Goal: Task Accomplishment & Management: Use online tool/utility

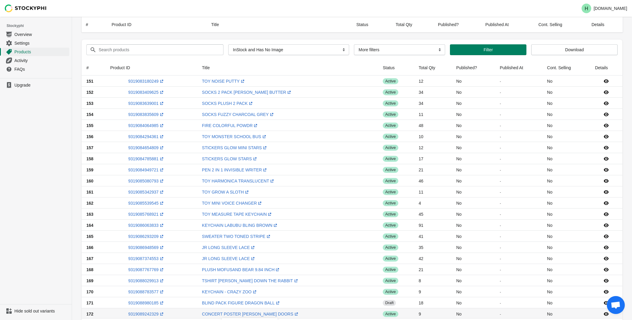
select select "instock_has_no_image"
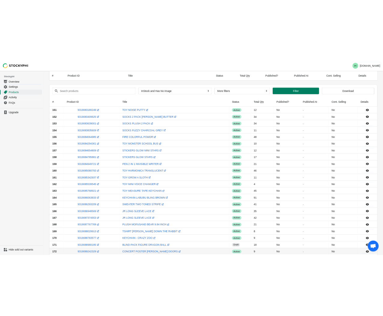
scroll to position [116, 0]
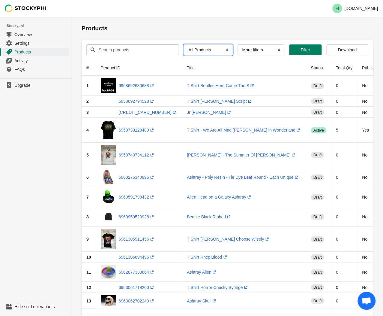
click at [224, 51] on select "All Products InStock InStock Published InStock Un-Published OOS OOS Published O…" at bounding box center [208, 49] width 49 height 11
select select "instock_has_no_image"
click at [184, 44] on select "All Products InStock InStock Published InStock Un-Published OOS OOS Published O…" at bounding box center [208, 49] width 49 height 11
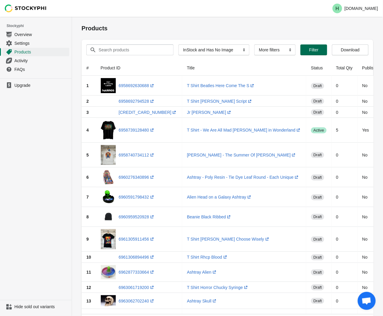
click at [311, 52] on span "Filter" at bounding box center [313, 49] width 9 height 5
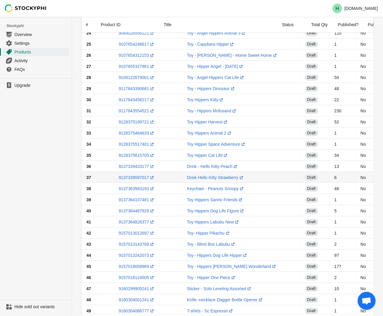
scroll to position [360, 0]
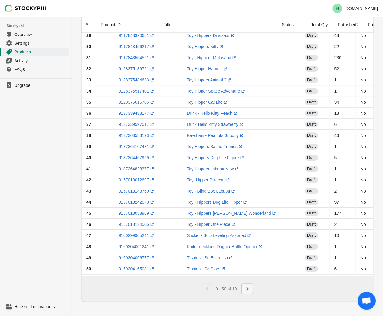
click at [247, 288] on icon "Next" at bounding box center [248, 289] width 6 height 6
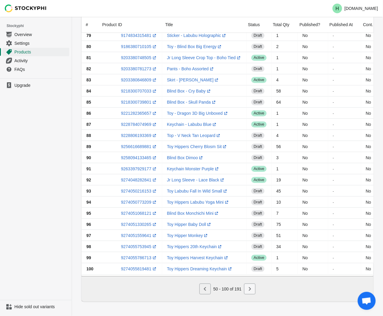
click at [251, 293] on button "Next" at bounding box center [249, 288] width 11 height 11
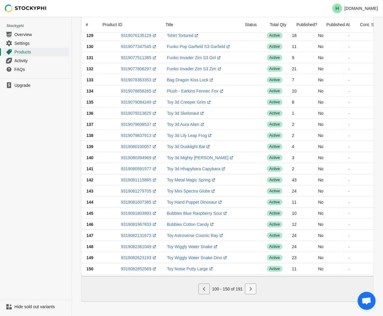
click at [251, 289] on icon "Next" at bounding box center [251, 289] width 6 height 6
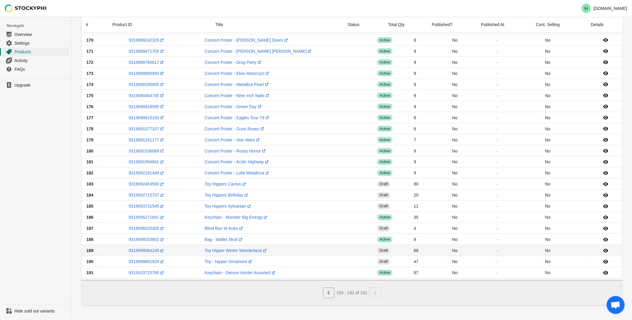
scroll to position [255, 0]
click at [330, 295] on icon "Previous" at bounding box center [329, 293] width 6 height 6
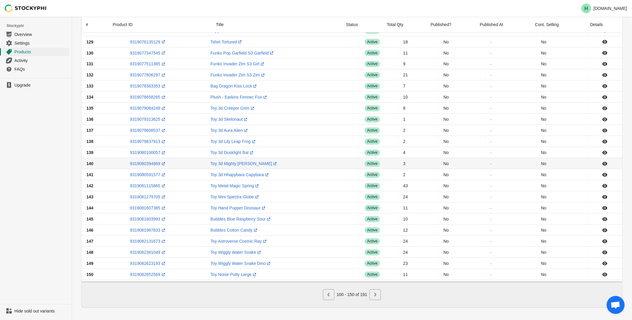
scroll to position [355, 0]
